Goal: Task Accomplishment & Management: Use online tool/utility

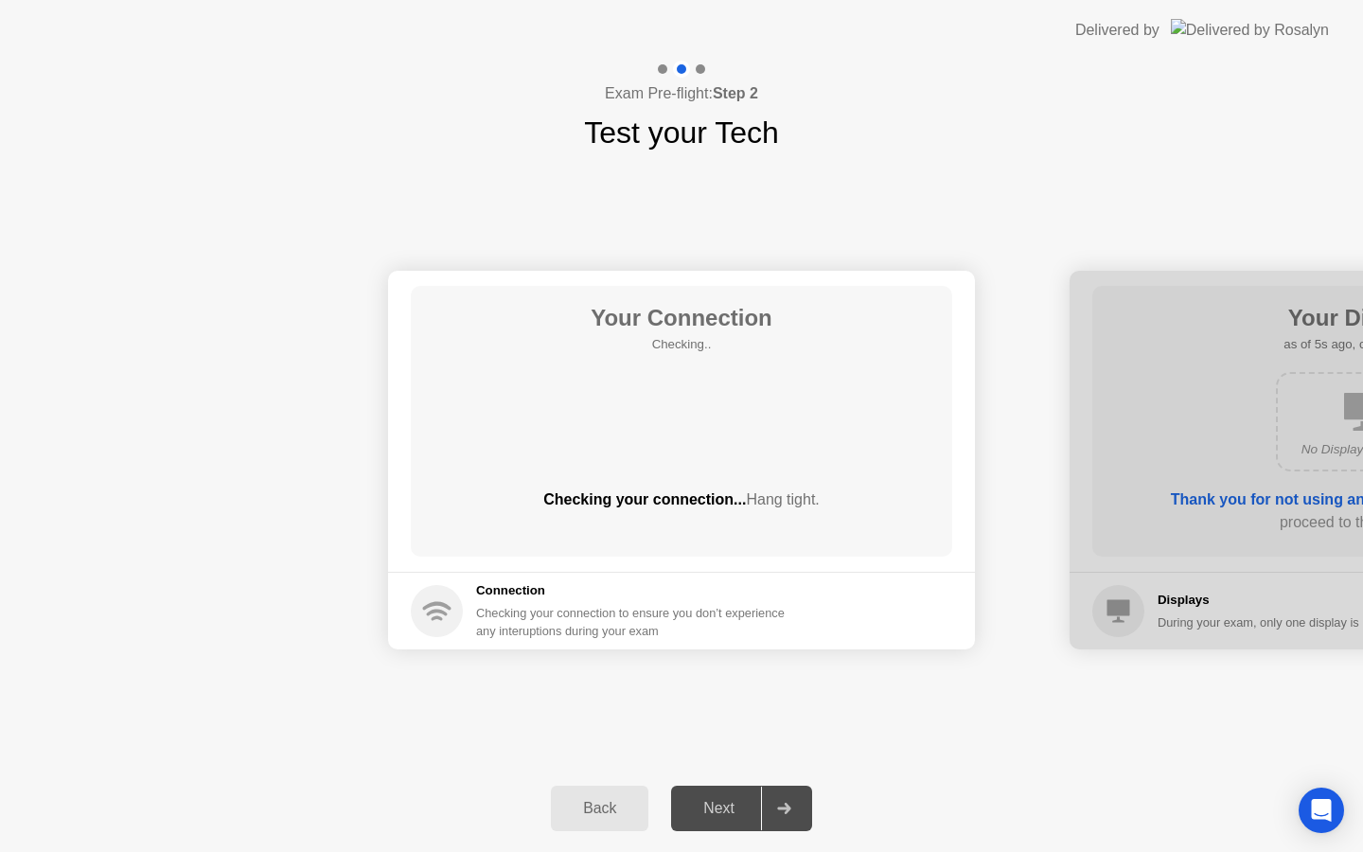
click at [555, 214] on div "Your Connection Checking.. Checking your connection... Hang tight. Connection C…" at bounding box center [681, 459] width 1363 height 609
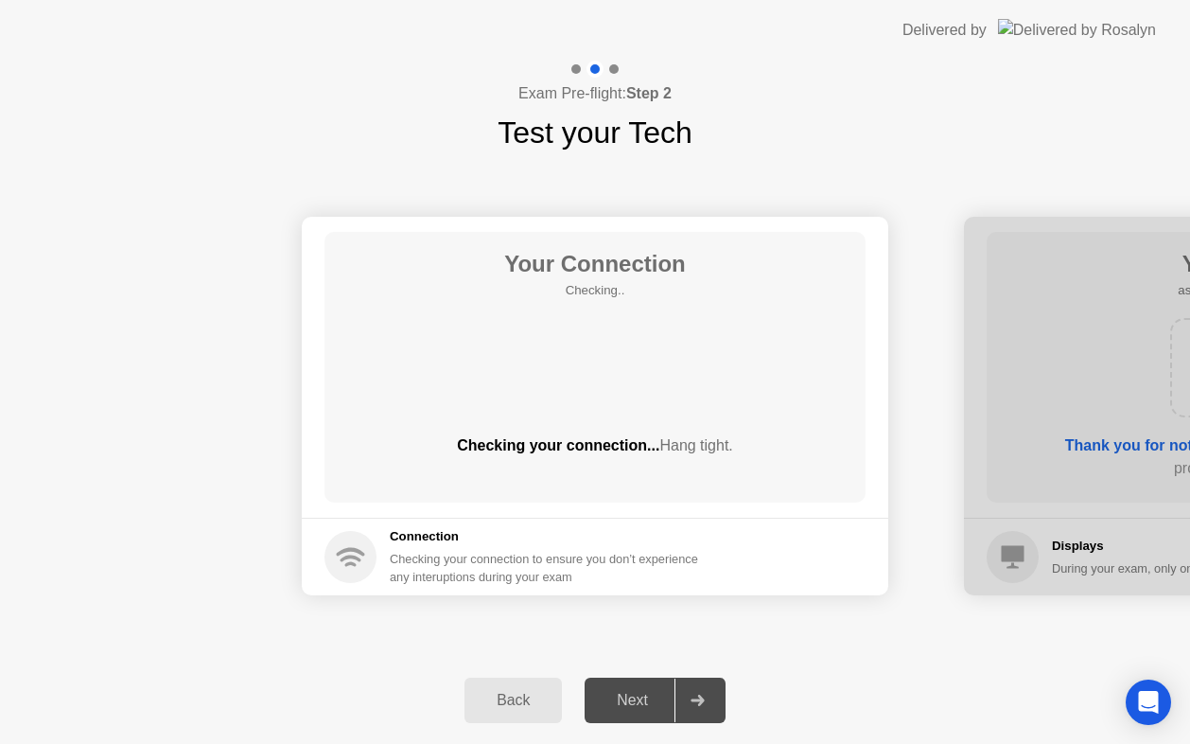
click at [600, 133] on h1 "Test your Tech" at bounding box center [595, 132] width 195 height 45
click at [891, 122] on div "Exam Pre-flight: Step 2 Test your Tech" at bounding box center [595, 108] width 1190 height 95
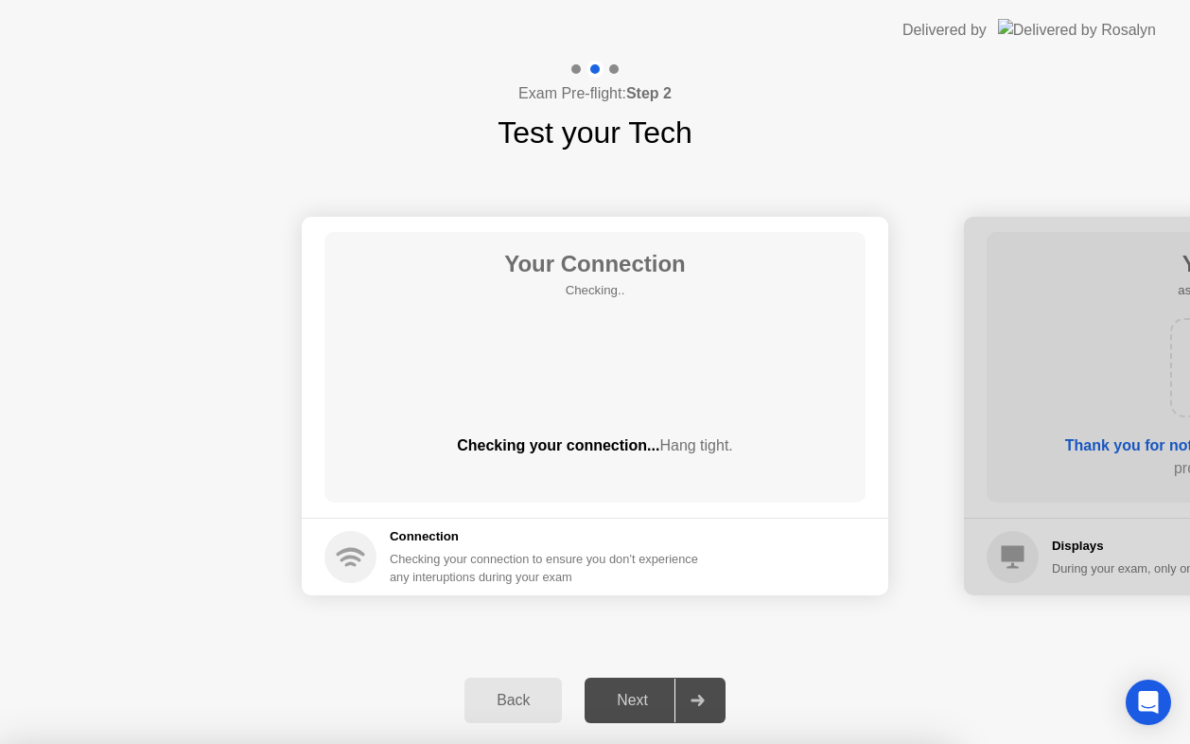
click at [350, 550] on icon at bounding box center [351, 551] width 28 height 9
